Goal: Use online tool/utility: Utilize a website feature to perform a specific function

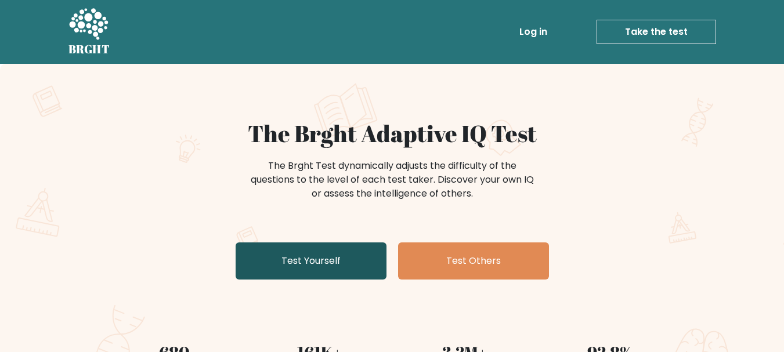
click at [371, 258] on link "Test Yourself" at bounding box center [311, 261] width 151 height 37
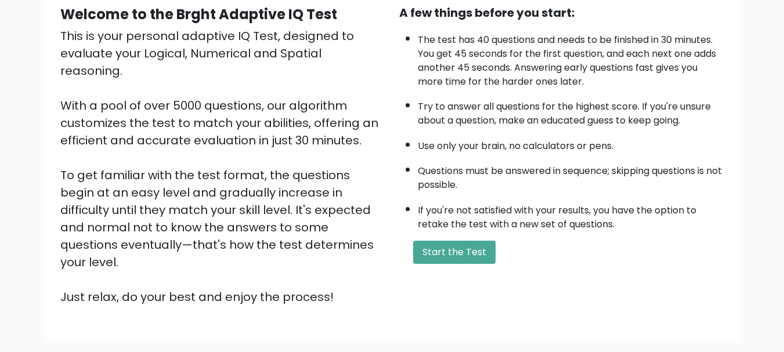
scroll to position [116, 0]
click at [464, 255] on button "Start the Test" at bounding box center [454, 251] width 82 height 23
